Goal: Transaction & Acquisition: Purchase product/service

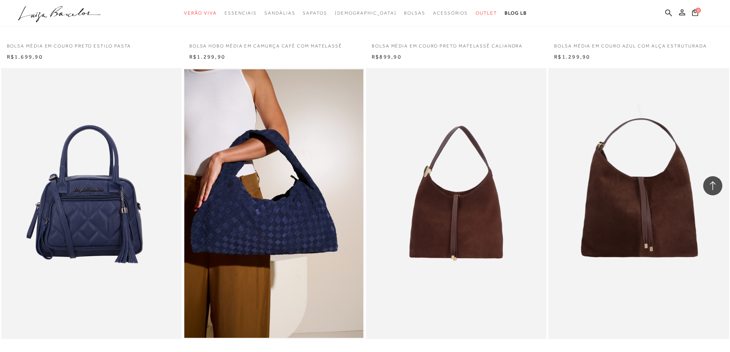
scroll to position [7358, 0]
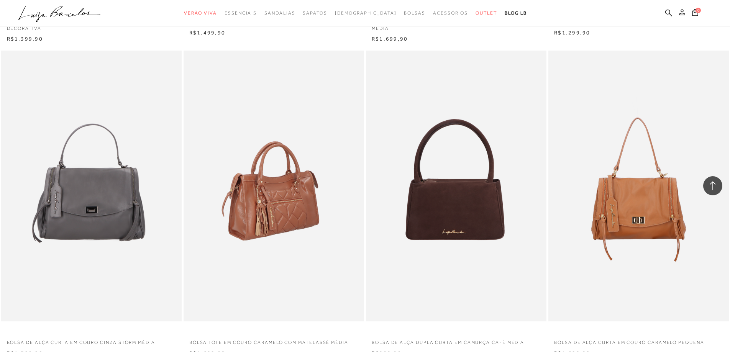
click at [315, 228] on img at bounding box center [274, 186] width 180 height 271
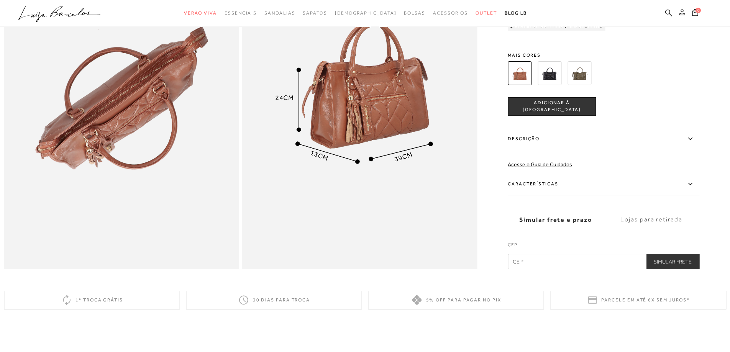
scroll to position [743, 0]
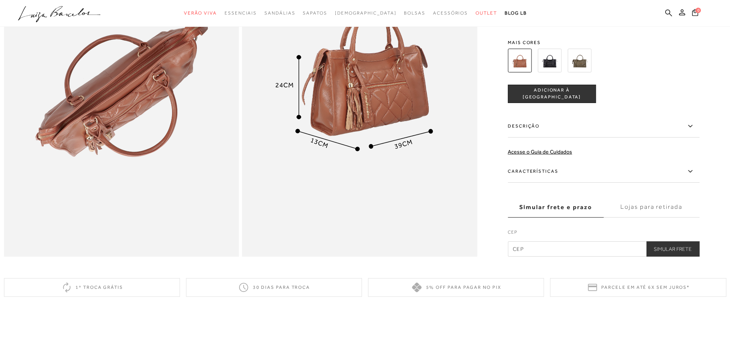
click at [582, 257] on input "text" at bounding box center [604, 248] width 192 height 15
type input "30160-011"
click at [666, 257] on button "Simular Frete" at bounding box center [672, 248] width 53 height 15
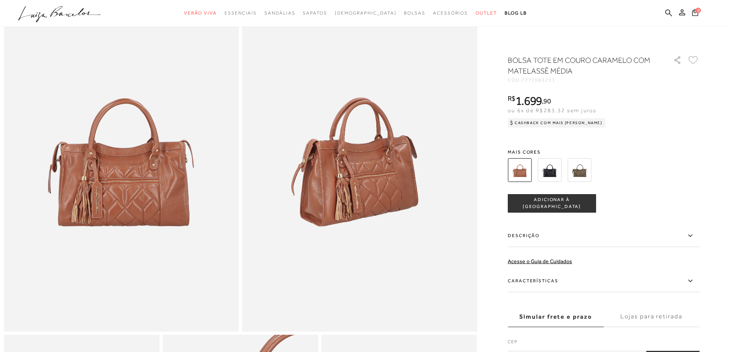
scroll to position [0, 0]
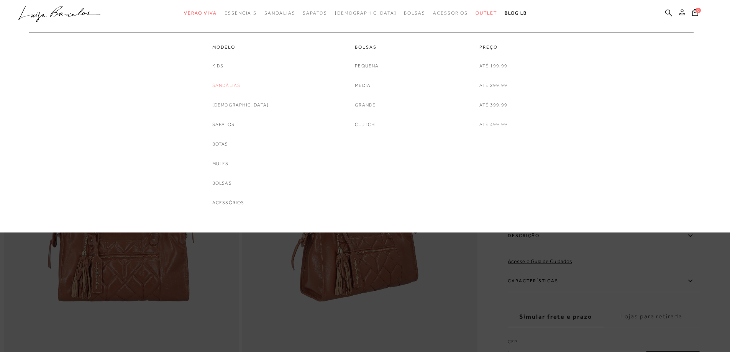
click at [241, 87] on link "Sandálias" at bounding box center [226, 86] width 28 height 8
